Goal: Task Accomplishment & Management: Manage account settings

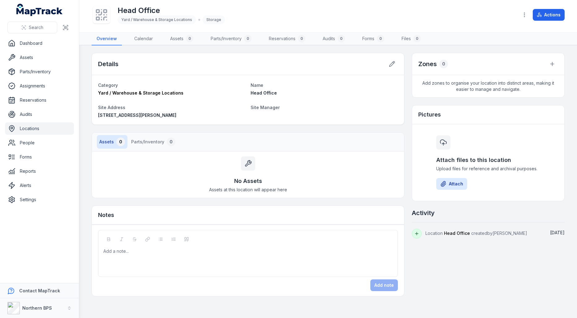
click at [255, 105] on span "Site Manager" at bounding box center [264, 107] width 29 height 5
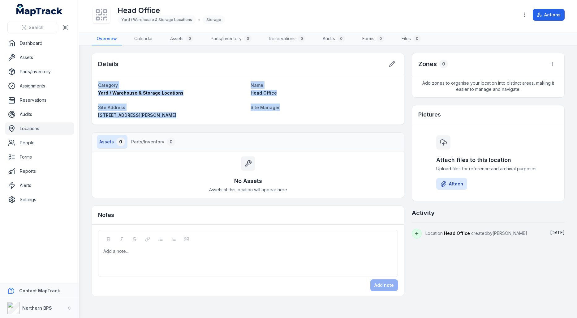
drag, startPoint x: 293, startPoint y: 111, endPoint x: 111, endPoint y: 80, distance: 185.4
click at [111, 80] on div "Category Yard / Warehouse & Storage Locations Name Head Office Site Address [ST…" at bounding box center [248, 99] width 312 height 49
click at [309, 96] on dl "Category Yard / Warehouse & Storage Locations Name Head Office Site Address [ST…" at bounding box center [248, 99] width 300 height 37
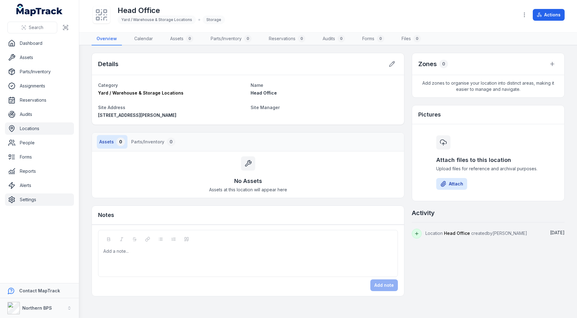
click at [49, 198] on link "Settings" at bounding box center [39, 200] width 69 height 12
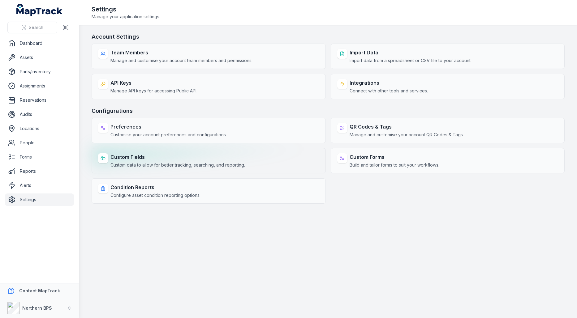
click at [184, 153] on strong "Custom Fields" at bounding box center [177, 156] width 135 height 7
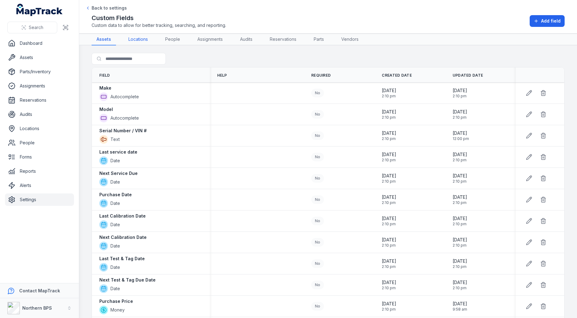
click at [145, 41] on link "Locations" at bounding box center [137, 40] width 29 height 12
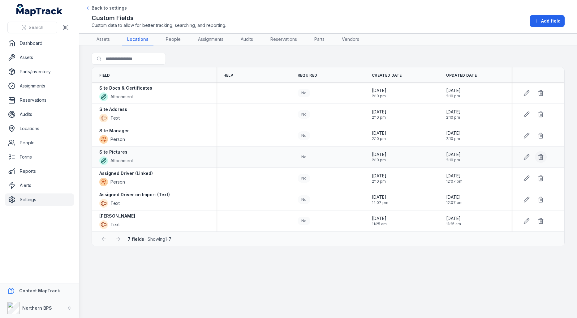
click at [539, 160] on button at bounding box center [541, 157] width 12 height 12
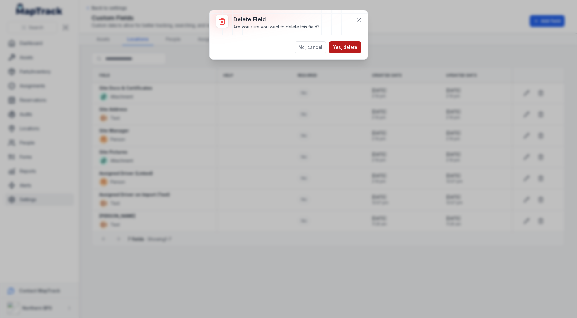
click at [354, 51] on button "Yes, delete" at bounding box center [345, 47] width 32 height 12
